Goal: Task Accomplishment & Management: Manage account settings

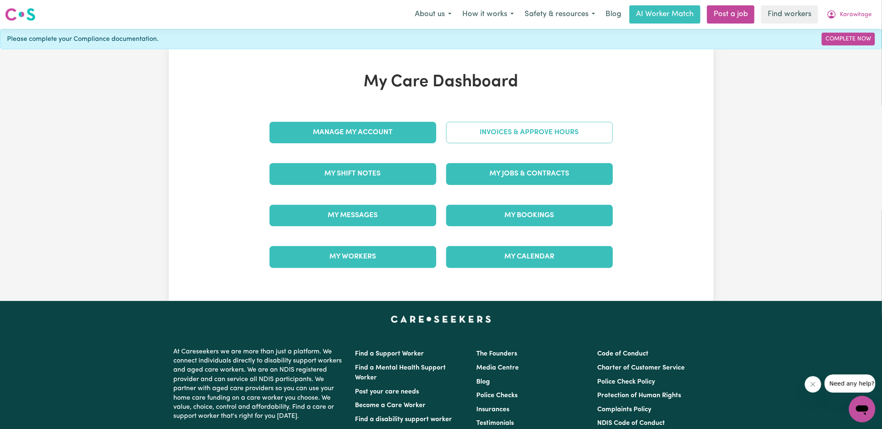
click at [459, 132] on link "Invoices & Approve Hours" at bounding box center [529, 132] width 167 height 21
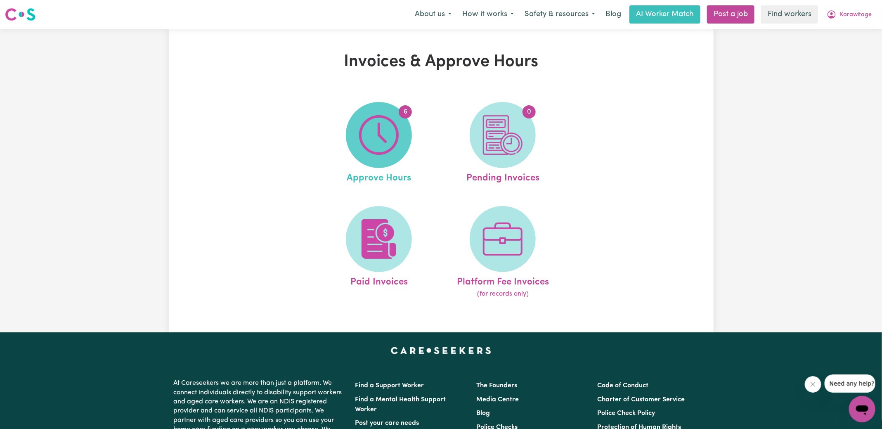
click at [394, 132] on img at bounding box center [379, 135] width 40 height 40
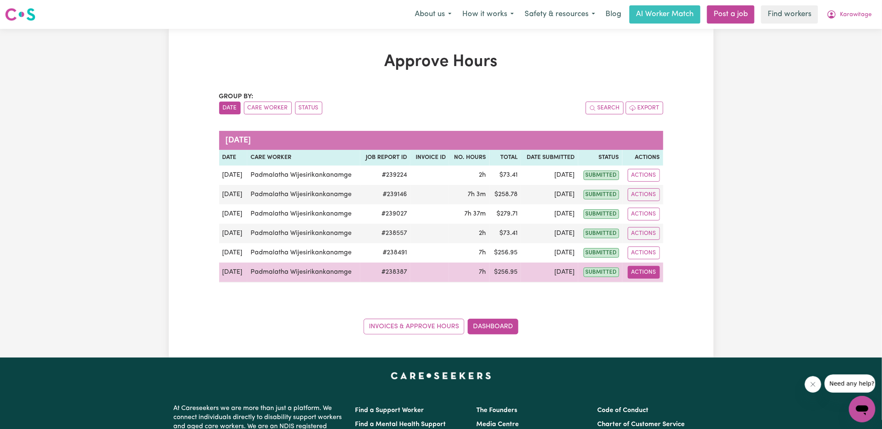
click at [651, 269] on button "Actions" at bounding box center [644, 272] width 32 height 13
click at [651, 291] on link "View Job Report" at bounding box center [663, 291] width 71 height 17
select select "pm"
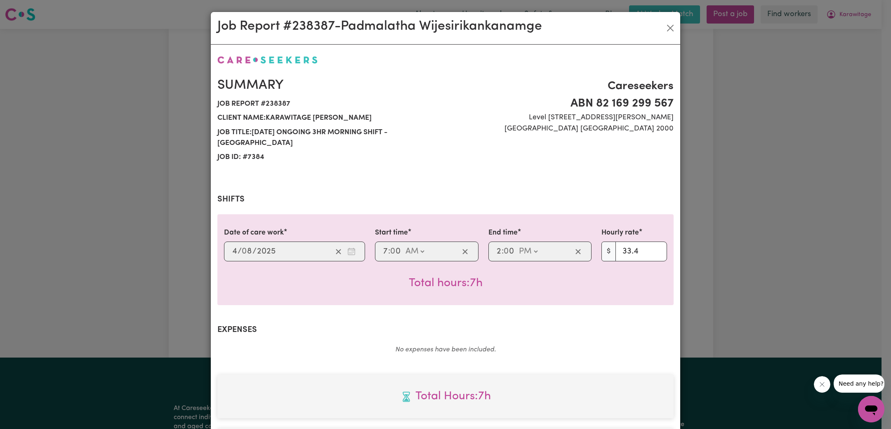
scroll to position [206, 0]
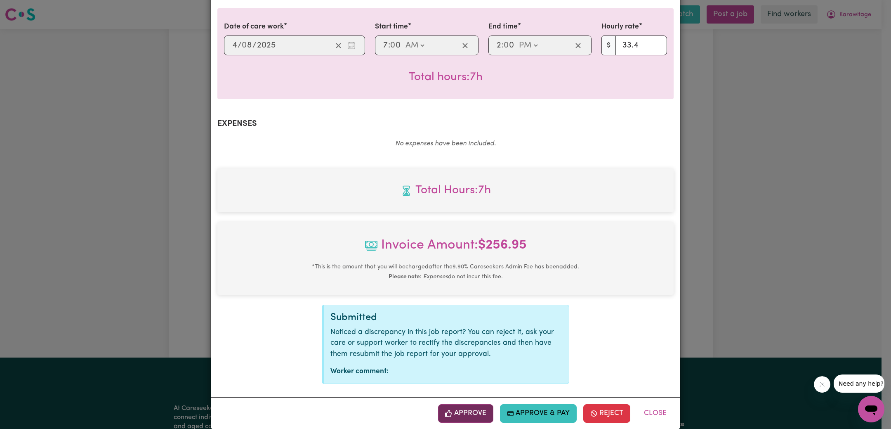
click at [471, 404] on button "Approve" at bounding box center [465, 413] width 55 height 18
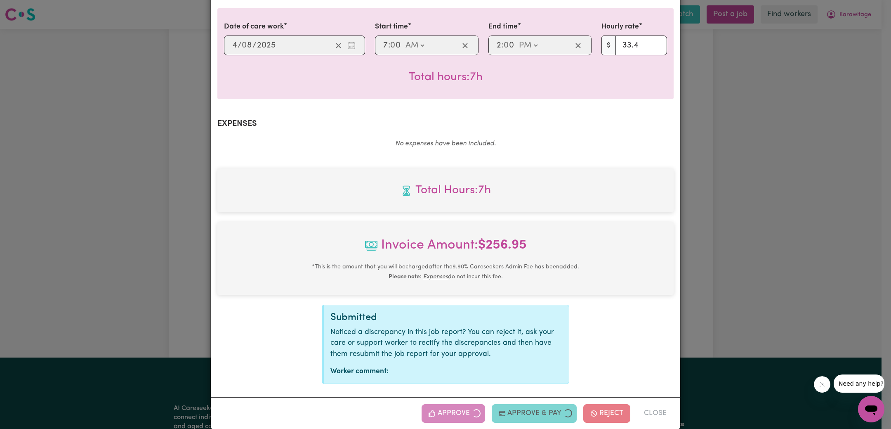
scroll to position [73, 0]
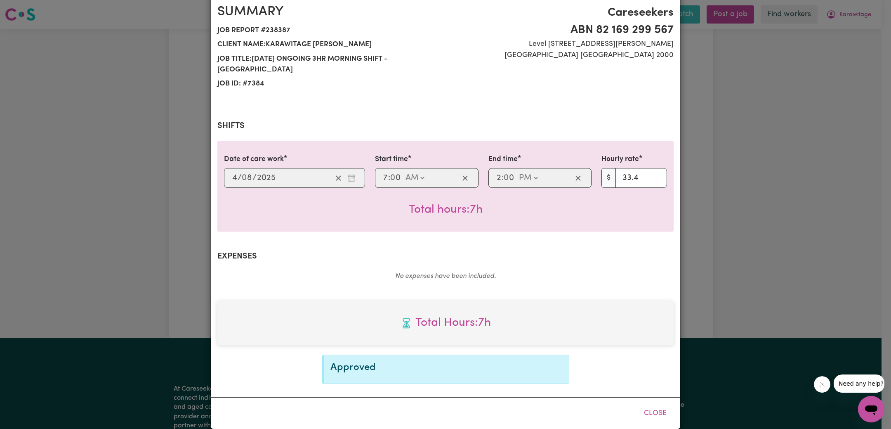
click at [805, 199] on div "Job Report # 238387 - [PERSON_NAME] Summary Job report # 238387 Client name: Ka…" at bounding box center [445, 214] width 891 height 429
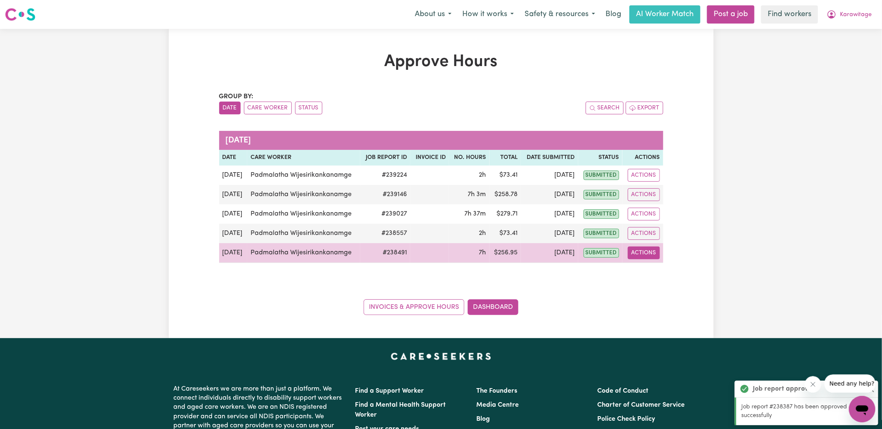
click at [649, 252] on button "Actions" at bounding box center [644, 252] width 32 height 13
click at [651, 269] on link "View Job Report" at bounding box center [663, 271] width 71 height 17
select select "pm"
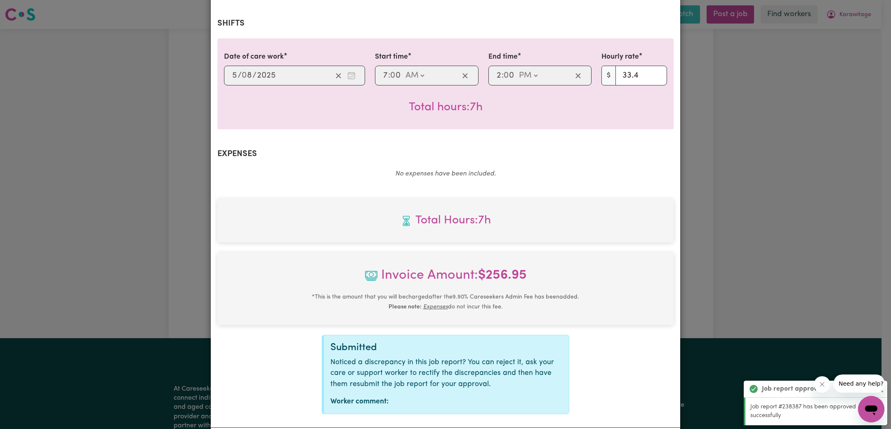
scroll to position [206, 0]
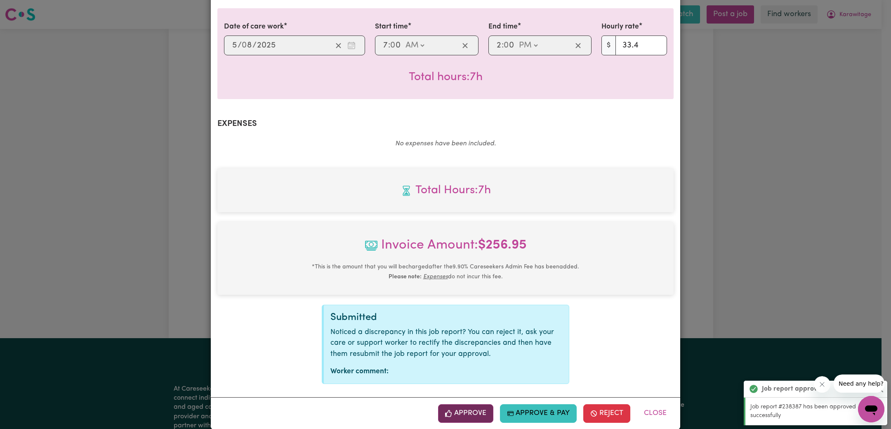
click at [469, 404] on button "Approve" at bounding box center [465, 413] width 55 height 18
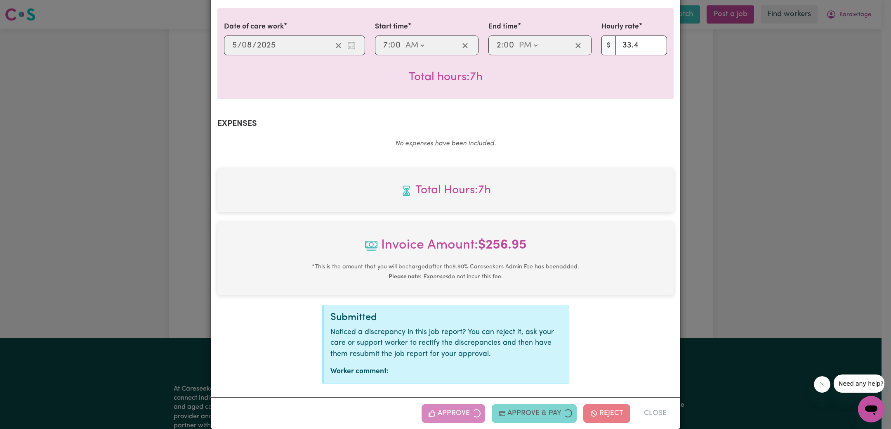
click at [805, 255] on div "Job Report # 238491 - [PERSON_NAME] Summary Job report # 238491 Client name: Ka…" at bounding box center [445, 214] width 891 height 429
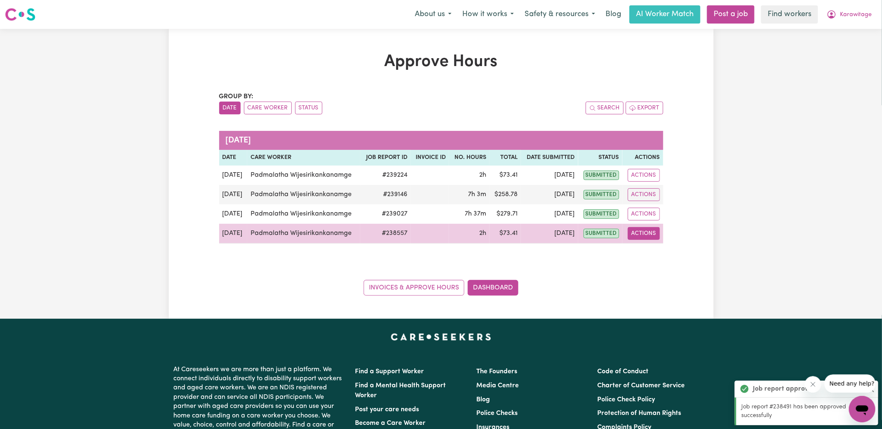
click at [652, 235] on button "Actions" at bounding box center [644, 233] width 32 height 13
click at [652, 248] on link "View Job Report" at bounding box center [663, 252] width 71 height 17
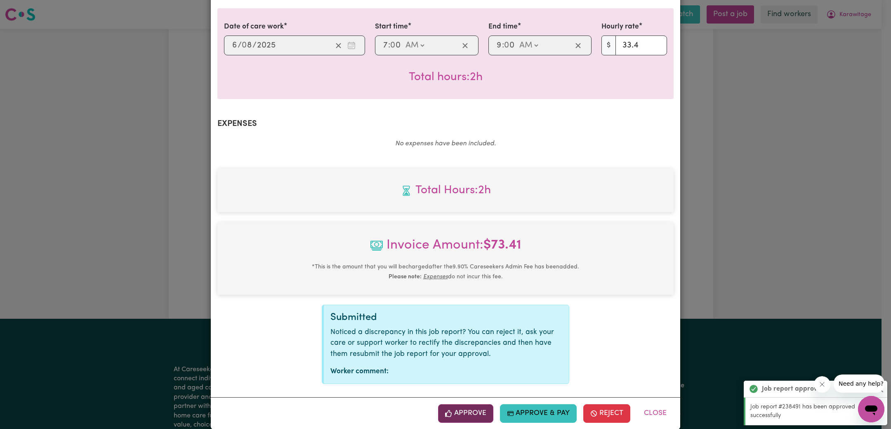
click at [460, 404] on button "Approve" at bounding box center [465, 413] width 55 height 18
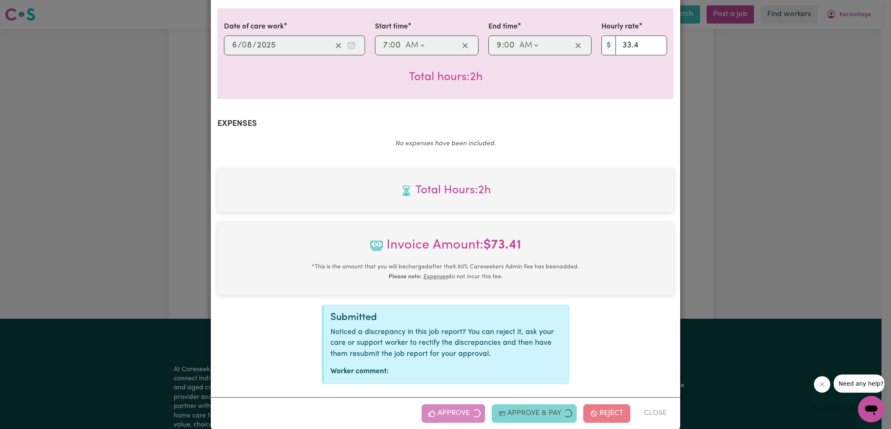
click at [779, 267] on div "Job Report # 238557 - [PERSON_NAME] Summary Job report # 238557 Client name: Ka…" at bounding box center [445, 214] width 891 height 429
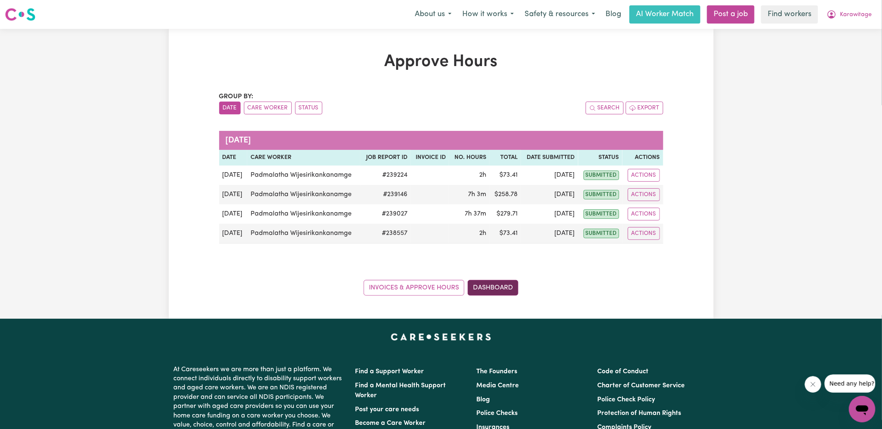
click at [485, 285] on link "Dashboard" at bounding box center [492, 288] width 51 height 16
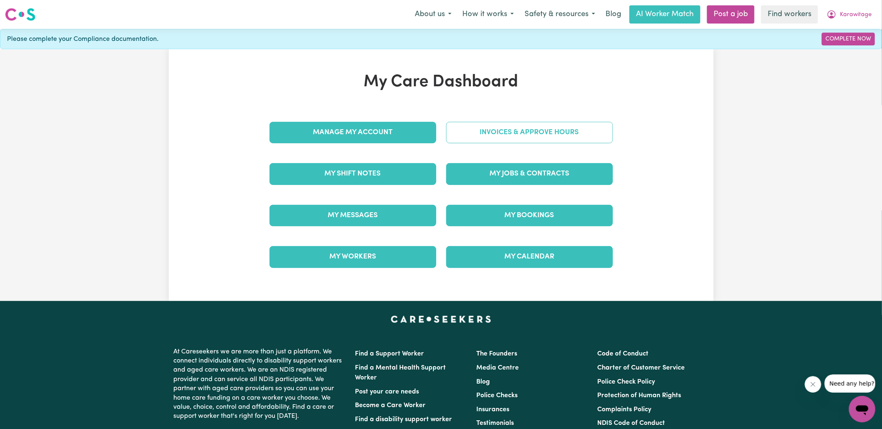
click at [504, 135] on link "Invoices & Approve Hours" at bounding box center [529, 132] width 167 height 21
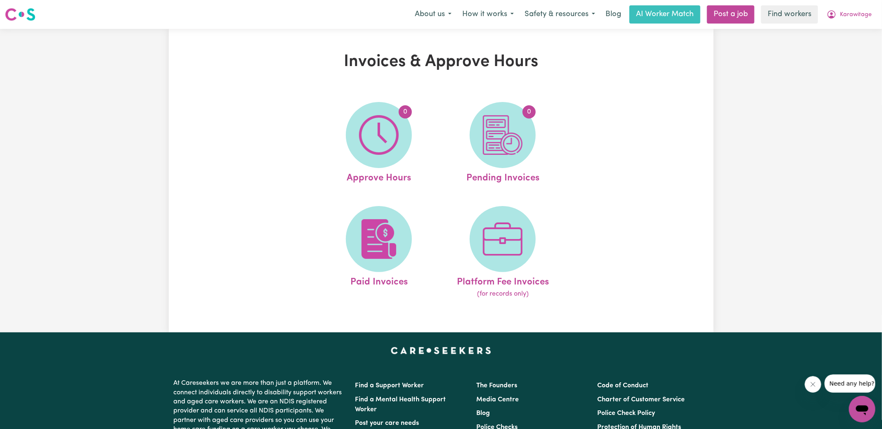
click at [504, 135] on img at bounding box center [503, 135] width 40 height 40
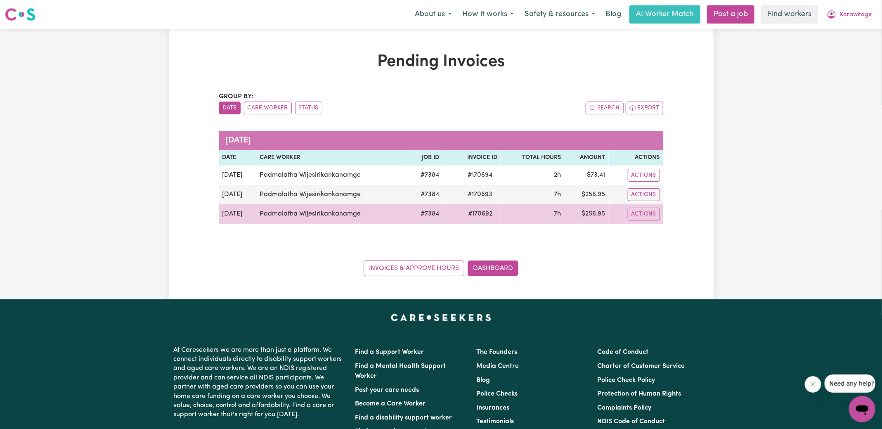
click at [483, 212] on span "# 170692" at bounding box center [480, 214] width 34 height 10
copy span "170692"
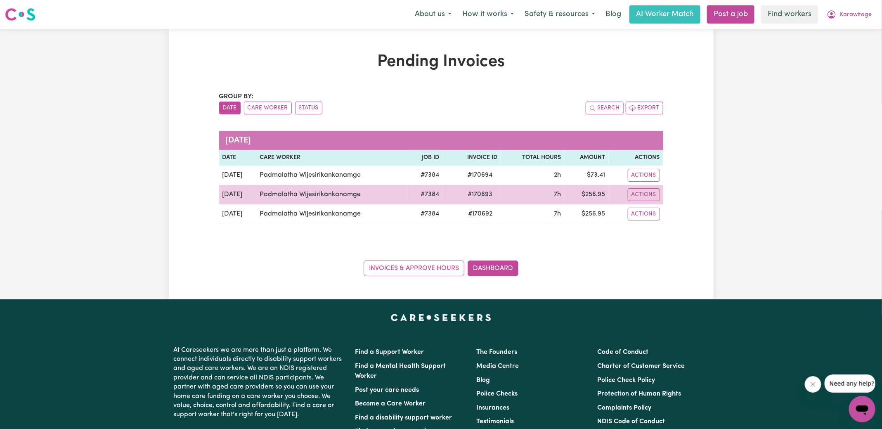
click at [486, 191] on span "# 170693" at bounding box center [479, 194] width 35 height 10
copy span "170693"
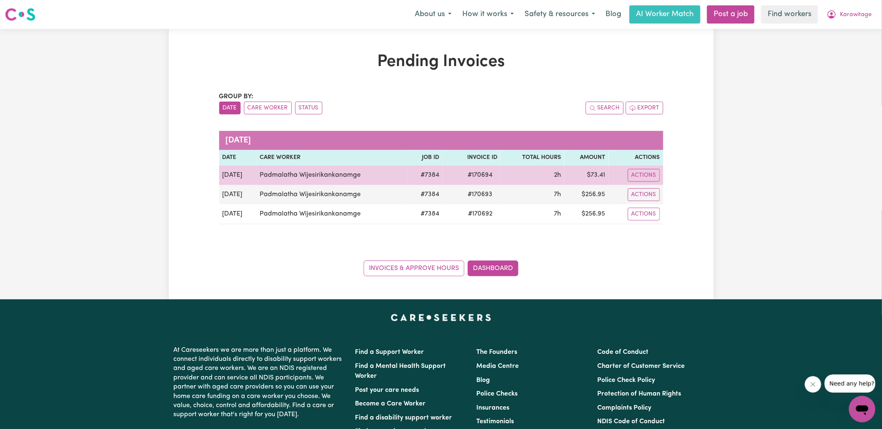
click at [486, 172] on span "# 170694" at bounding box center [479, 175] width 35 height 10
copy span "170694"
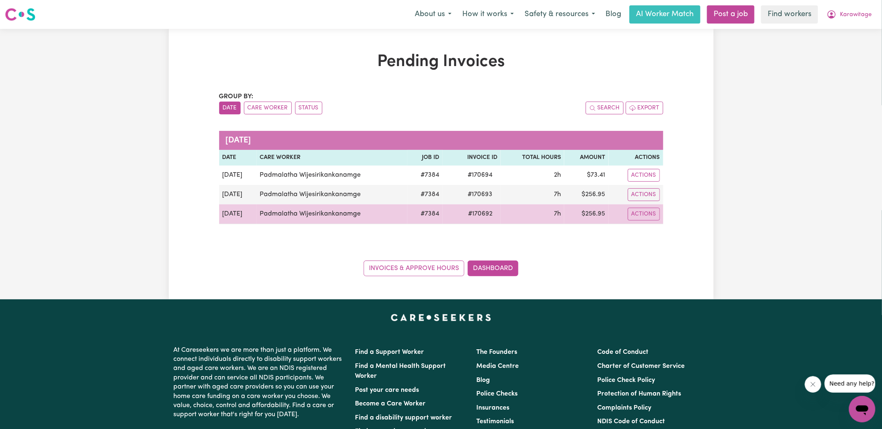
click at [595, 212] on td "$ 256.95" at bounding box center [586, 214] width 45 height 20
copy td "256.95"
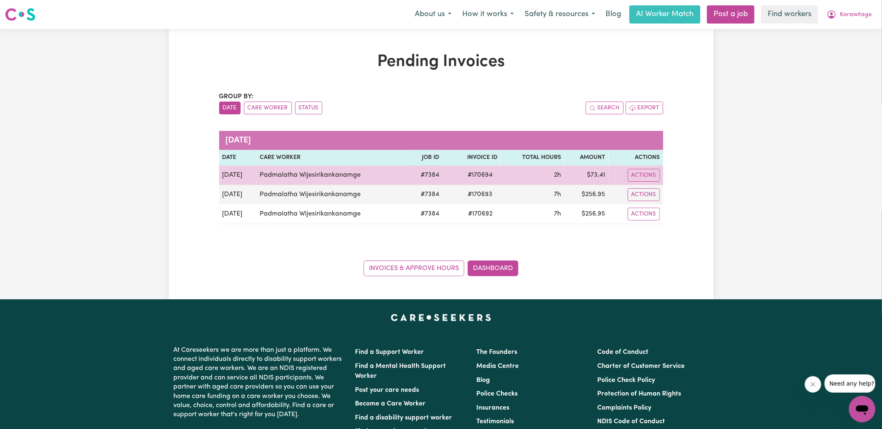
click at [597, 174] on td "$ 73.41" at bounding box center [586, 174] width 45 height 19
copy td "73.41"
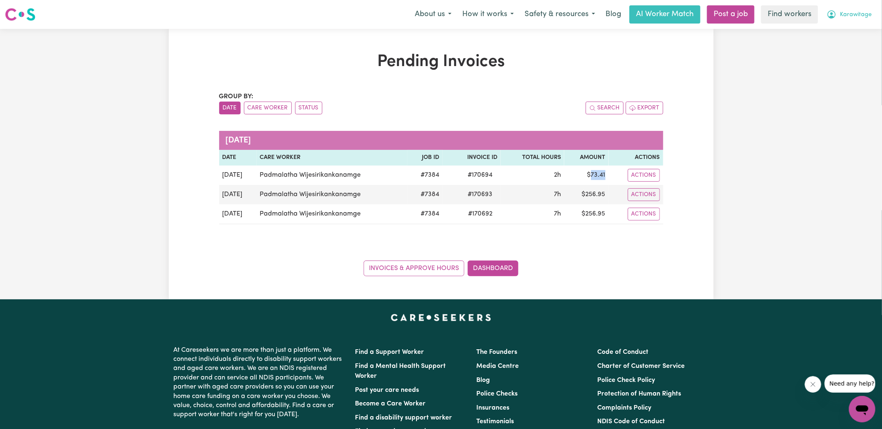
click at [847, 13] on span "Karawitage" at bounding box center [856, 14] width 32 height 9
click at [837, 45] on link "Logout" at bounding box center [843, 48] width 65 height 16
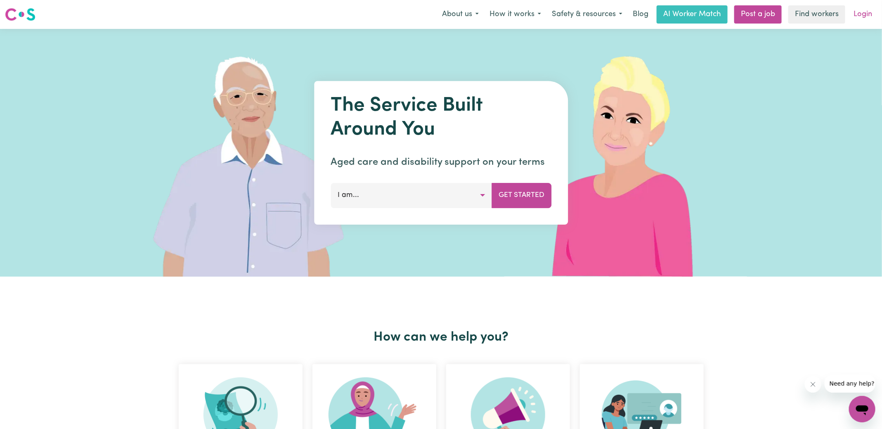
click at [861, 17] on link "Login" at bounding box center [862, 14] width 28 height 18
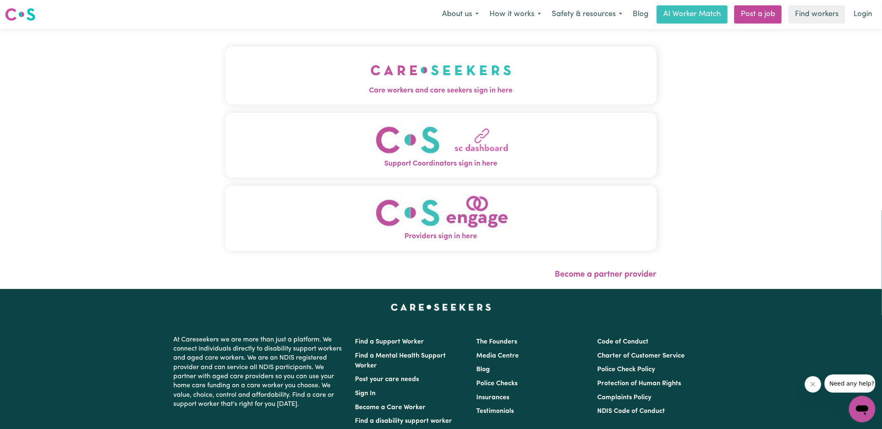
click at [328, 81] on button "Care workers and care seekers sign in here" at bounding box center [440, 76] width 431 height 58
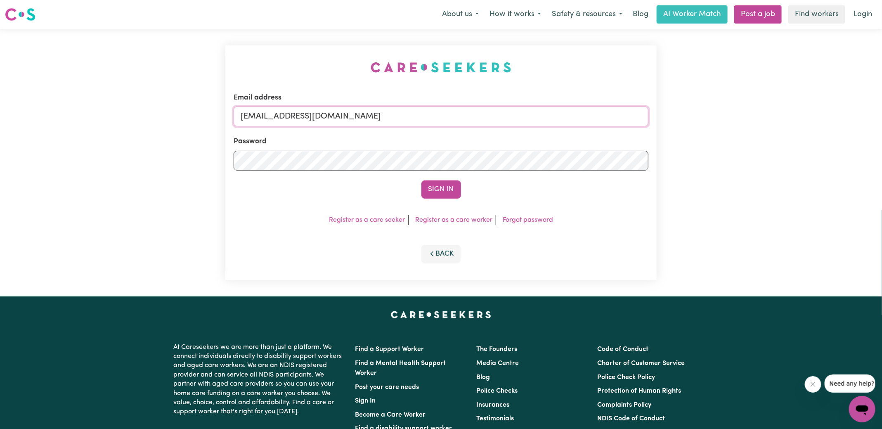
drag, startPoint x: 284, startPoint y: 116, endPoint x: 731, endPoint y: 145, distance: 447.8
click at [731, 146] on div "Email address [EMAIL_ADDRESS][DOMAIN_NAME] Password Sign In Register as a care …" at bounding box center [441, 162] width 882 height 267
type input "[EMAIL_ADDRESS][DOMAIN_NAME]"
click at [421, 180] on button "Sign In" at bounding box center [441, 189] width 40 height 18
